Goal: Task Accomplishment & Management: Manage account settings

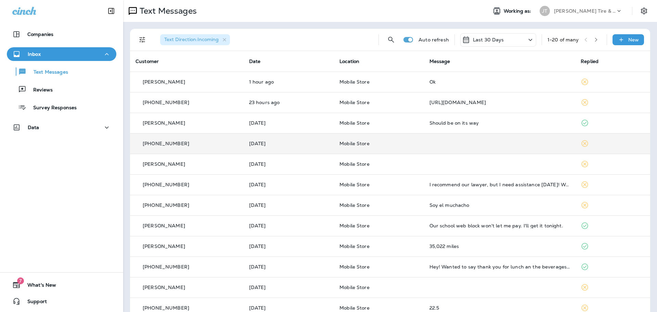
click at [218, 140] on div "[PHONE_NUMBER]" at bounding box center [187, 143] width 103 height 7
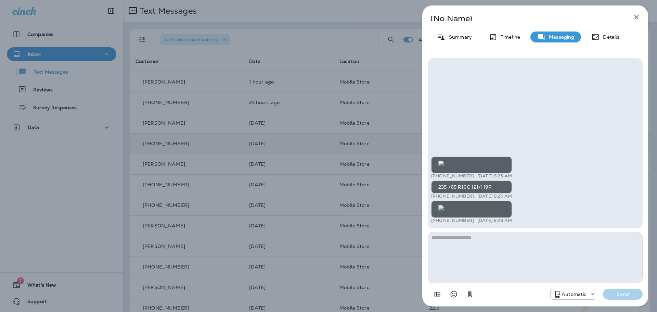
click at [637, 17] on icon "button" at bounding box center [637, 17] width 4 height 4
